Goal: Task Accomplishment & Management: Manage account settings

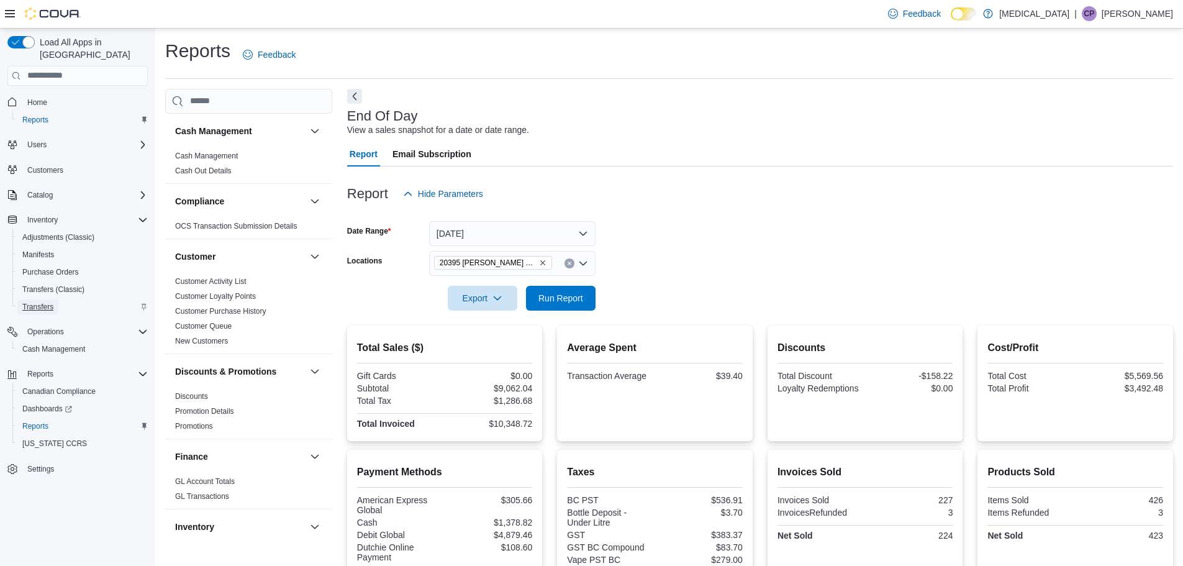
click at [40, 302] on span "Transfers" at bounding box center [37, 307] width 31 height 10
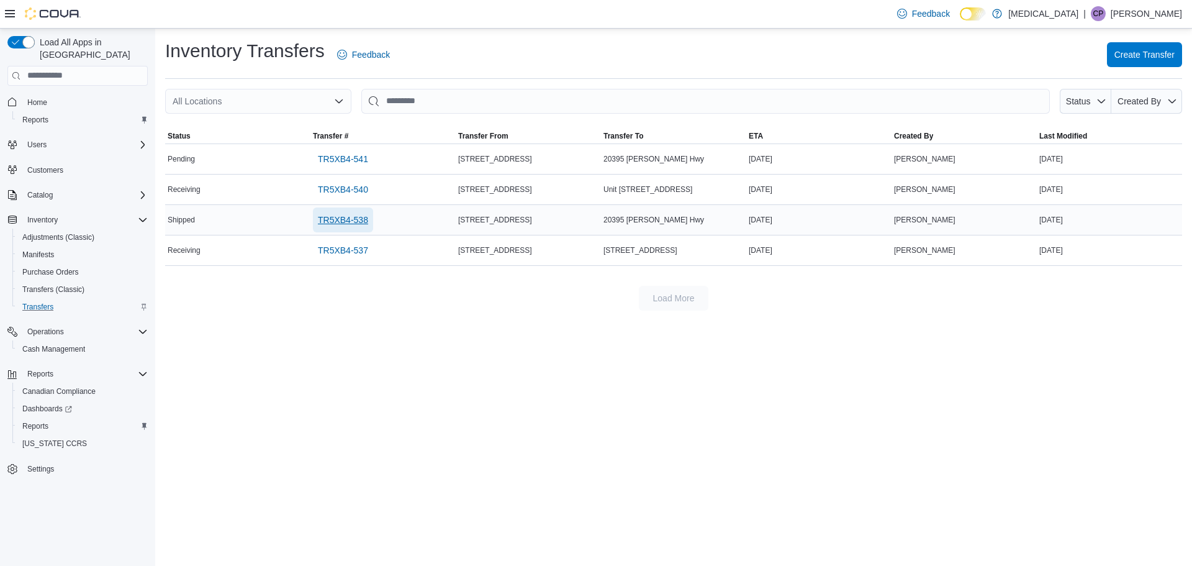
click at [356, 222] on span "TR5XB4-538" at bounding box center [343, 220] width 50 height 12
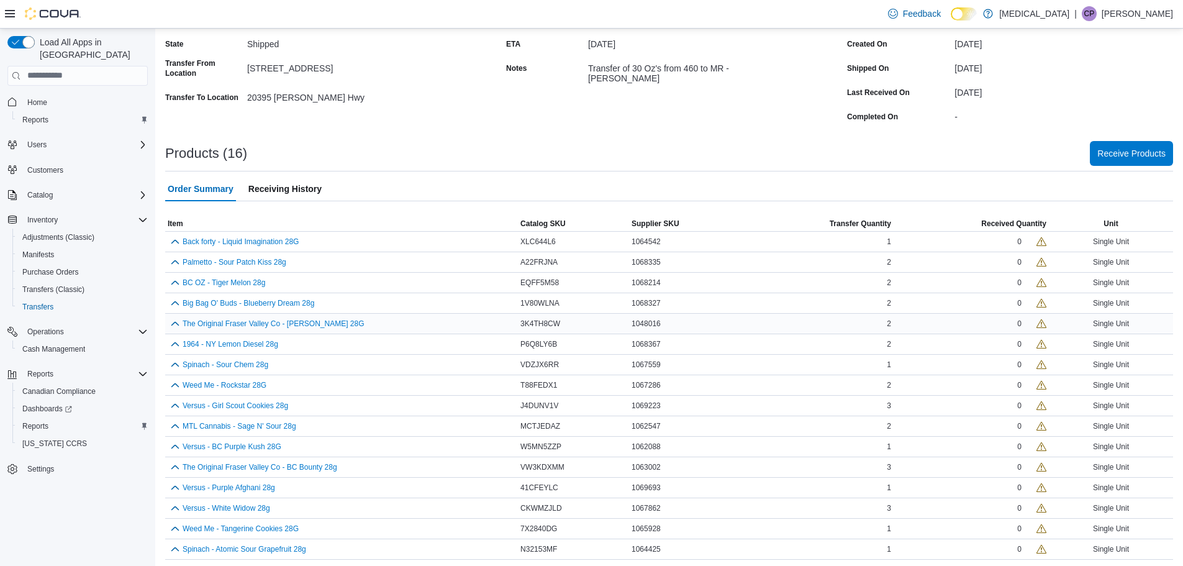
scroll to position [115, 0]
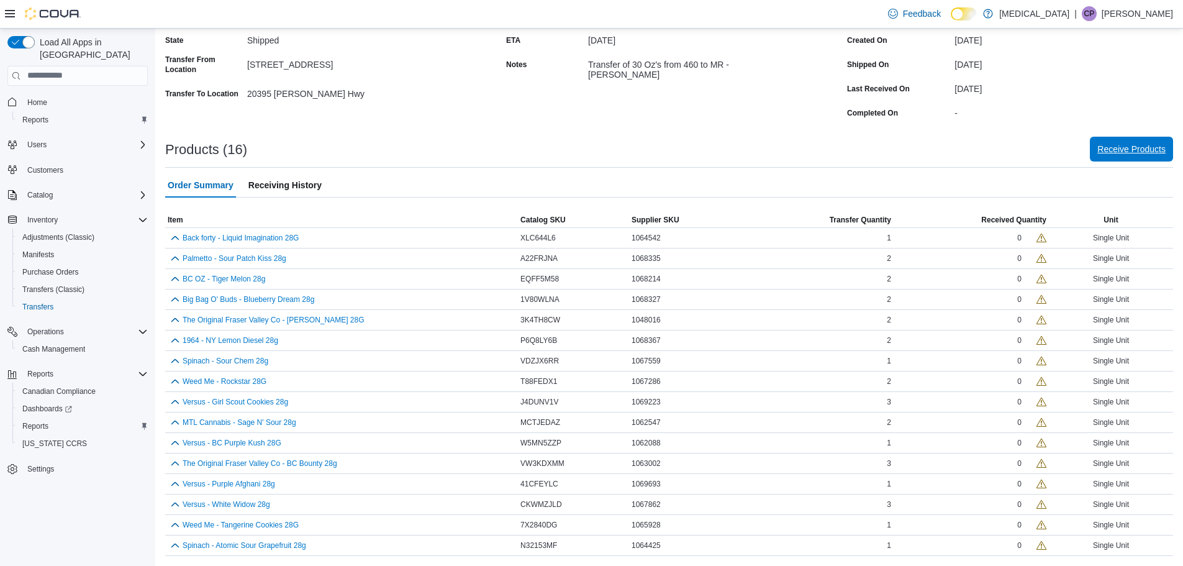
click at [1112, 155] on span "Receive Products" at bounding box center [1131, 149] width 68 height 25
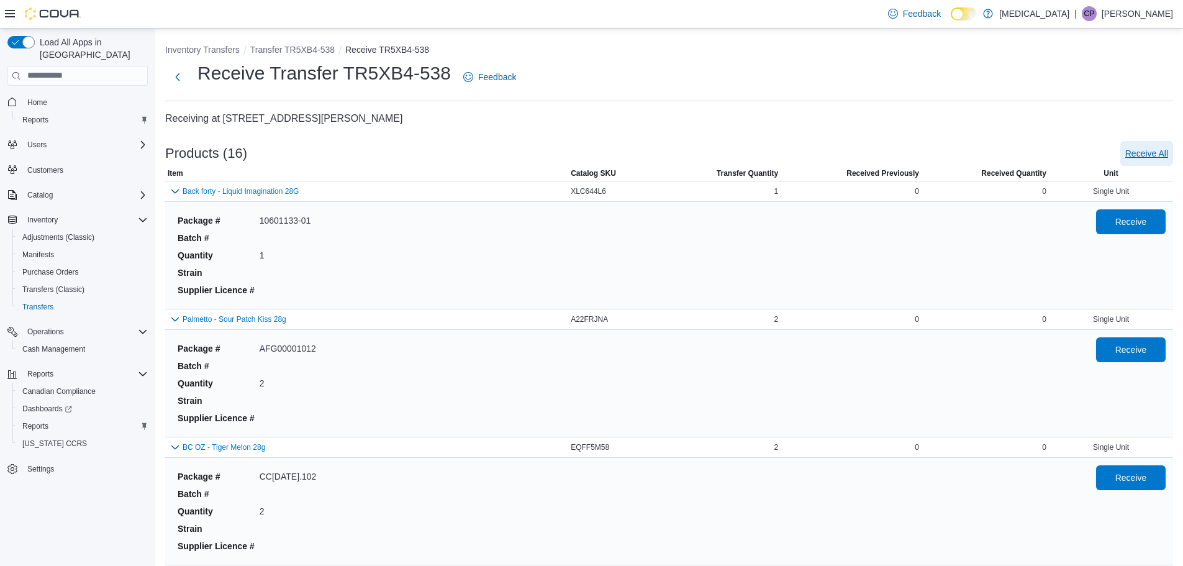
click at [1168, 148] on span "Receive All" at bounding box center [1146, 153] width 43 height 12
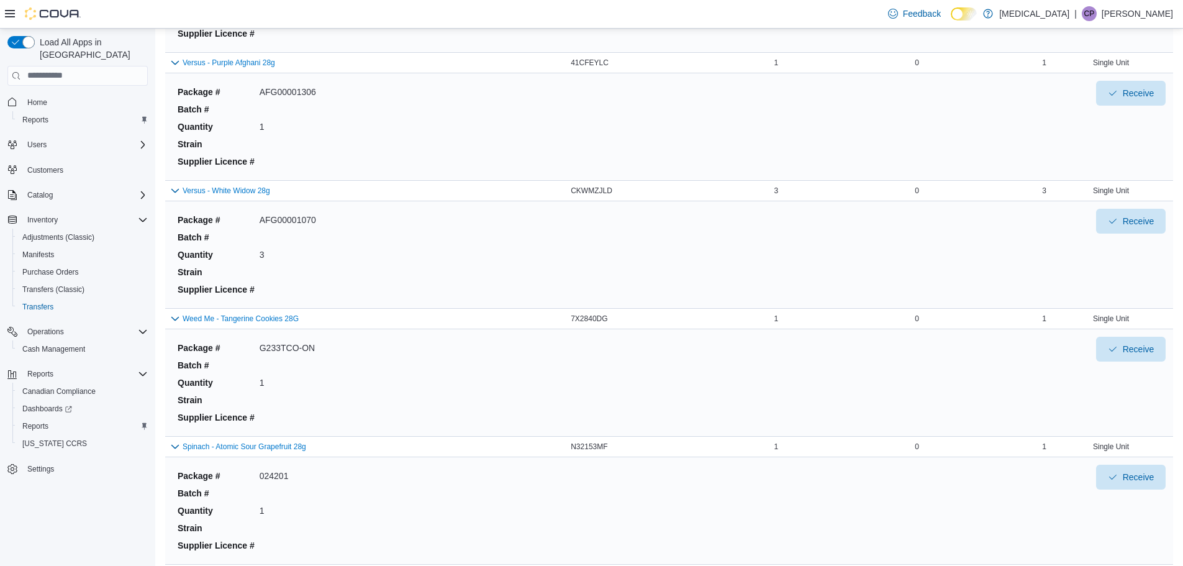
scroll to position [1709, 0]
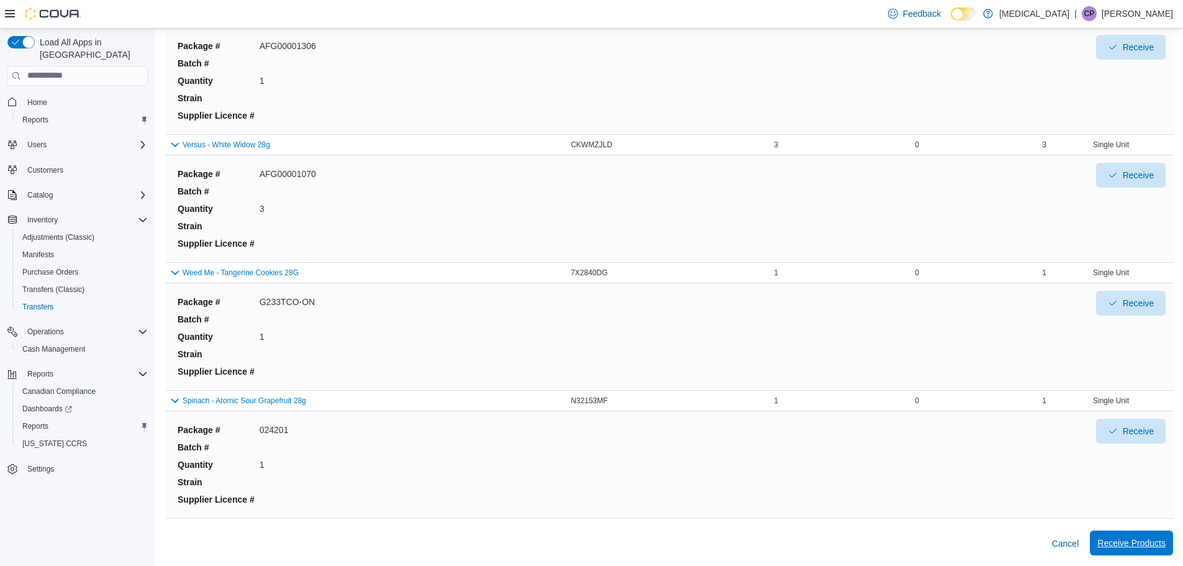
click at [1132, 542] on span "Receive Products" at bounding box center [1131, 542] width 68 height 12
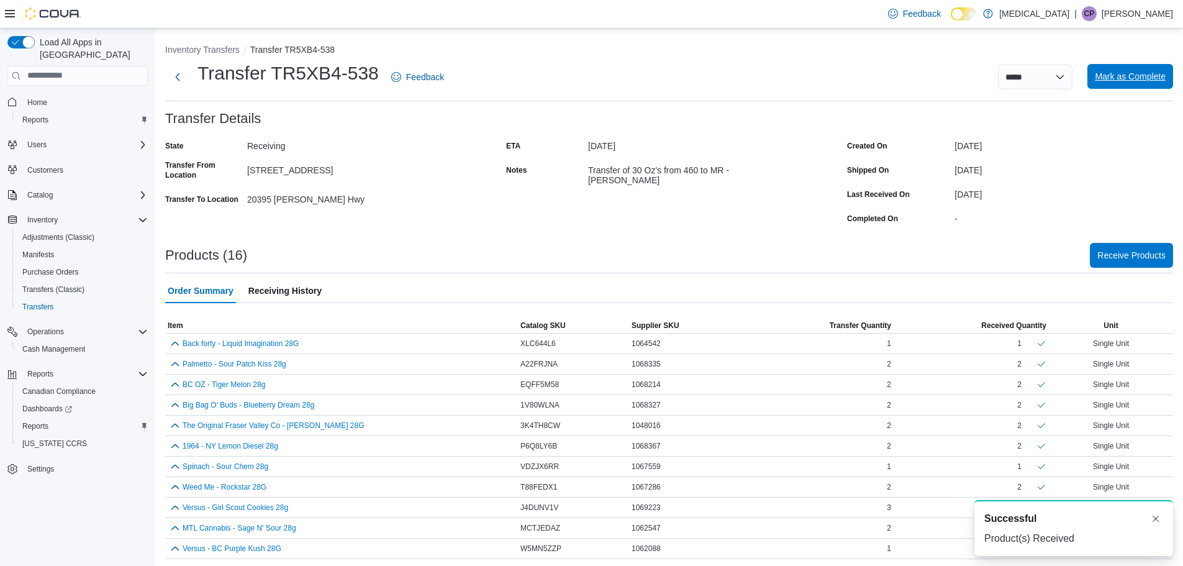
click at [1140, 77] on span "Mark as Complete" at bounding box center [1129, 76] width 71 height 12
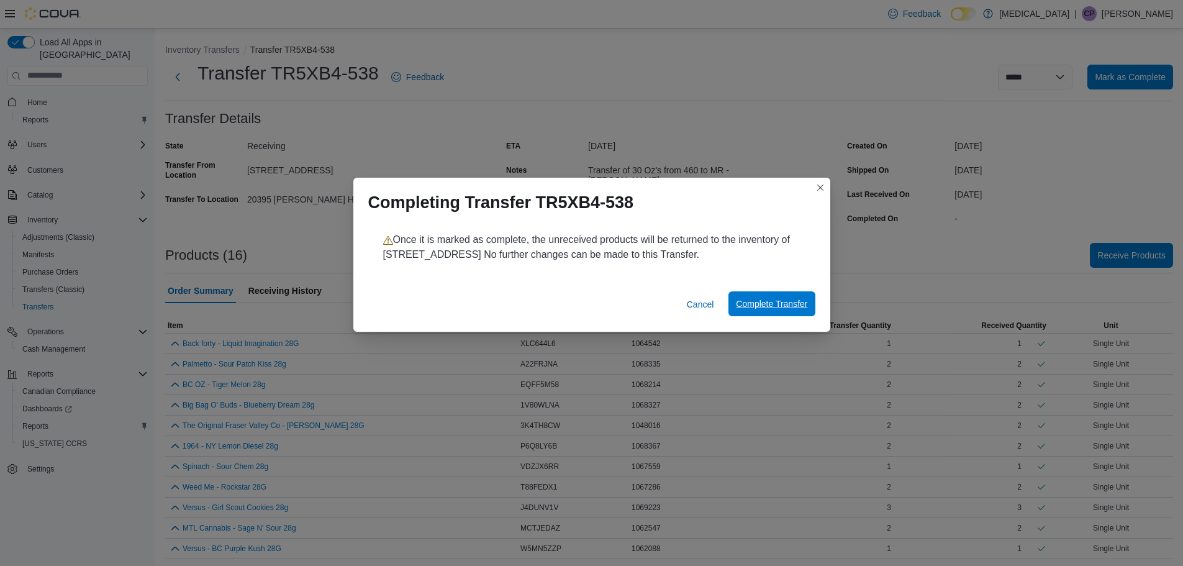
click at [788, 305] on span "Complete Transfer" at bounding box center [771, 303] width 71 height 12
